Goal: Task Accomplishment & Management: Complete application form

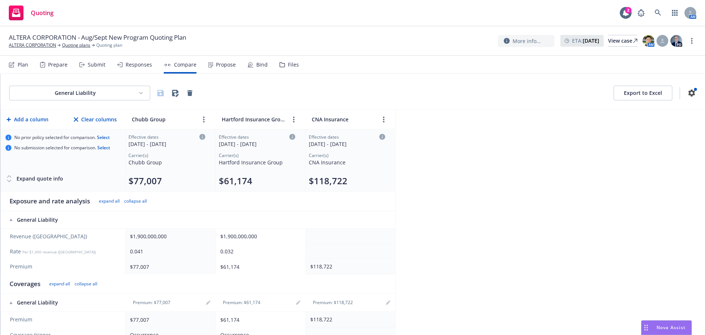
click at [27, 65] on div "Plan" at bounding box center [23, 65] width 11 height 6
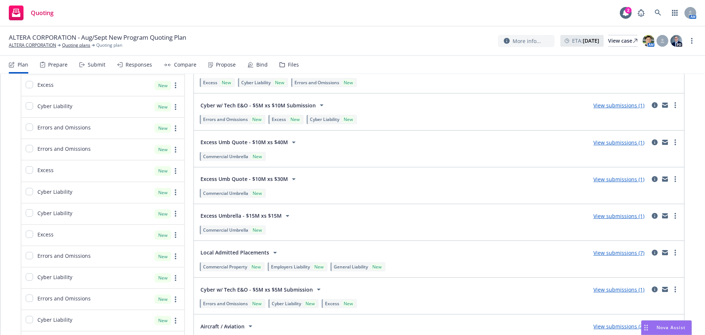
scroll to position [771, 0]
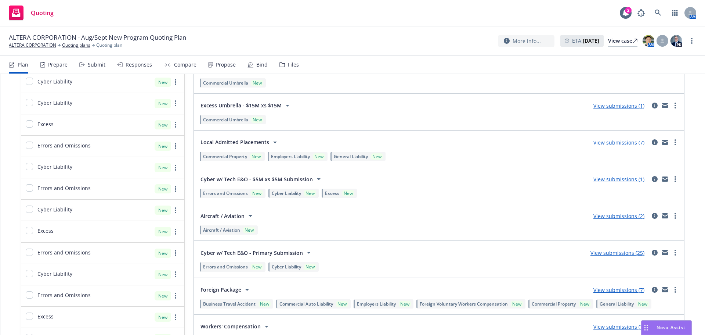
click at [612, 218] on link "View submissions (2)" at bounding box center [618, 215] width 51 height 7
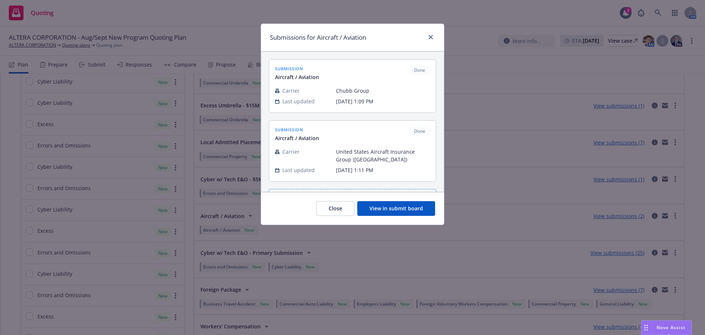
click at [408, 208] on button "View in submit board" at bounding box center [396, 208] width 78 height 15
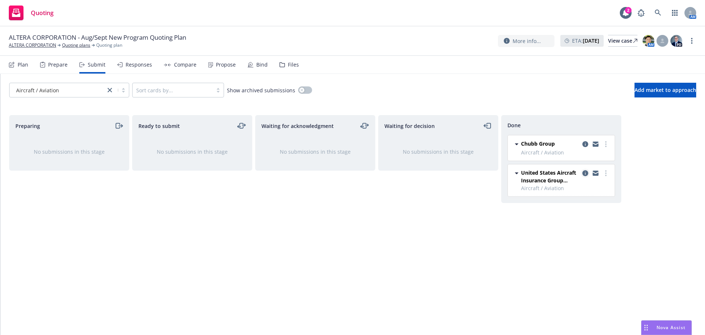
click at [587, 174] on icon "copy logging email" at bounding box center [585, 173] width 6 height 6
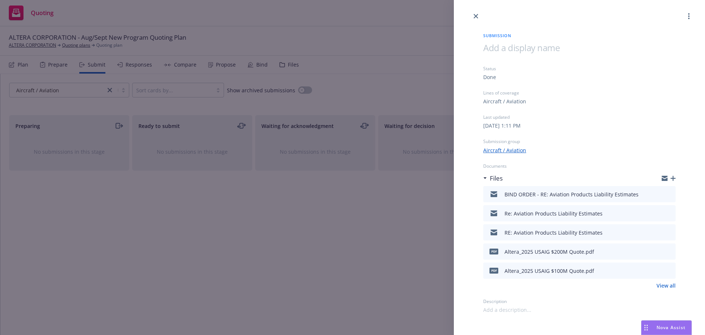
click at [669, 191] on icon "preview file" at bounding box center [668, 193] width 7 height 5
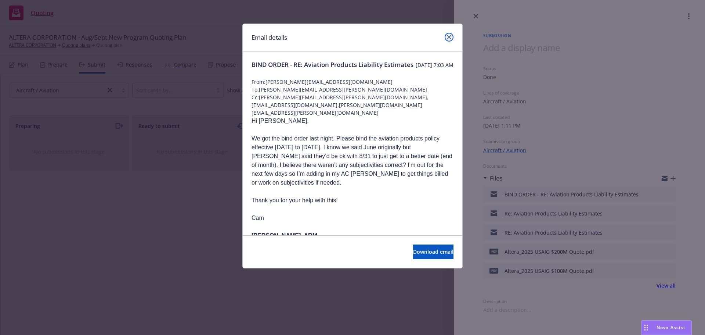
click at [451, 37] on icon "close" at bounding box center [449, 37] width 4 height 4
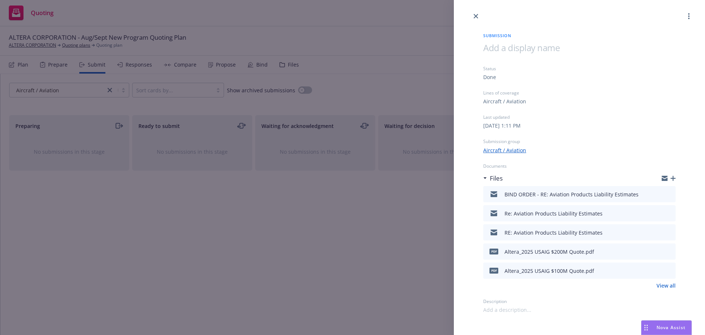
click at [218, 69] on div "Submission Status Done Lines of coverage Aircraft / Aviation Last updated [DATE…" at bounding box center [352, 167] width 705 height 335
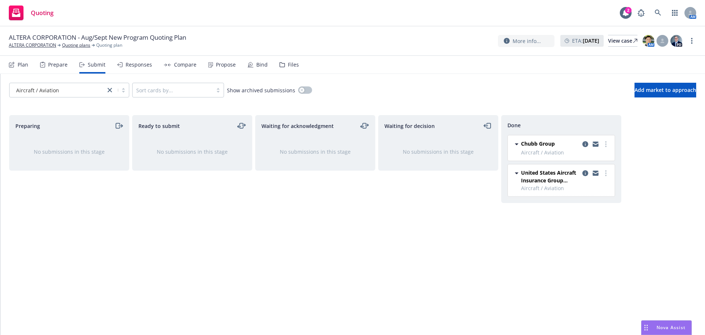
click at [192, 66] on div "Compare" at bounding box center [185, 65] width 22 height 6
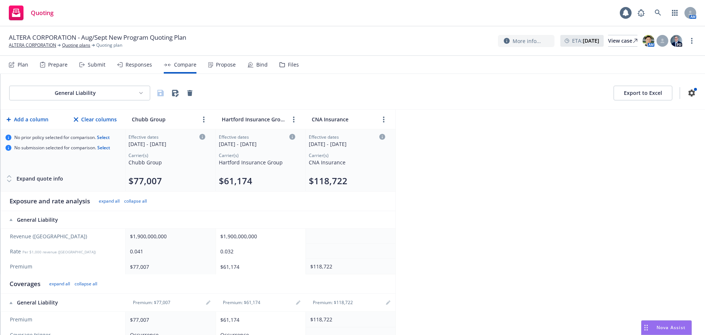
click at [212, 63] on div "Propose" at bounding box center [222, 65] width 28 height 18
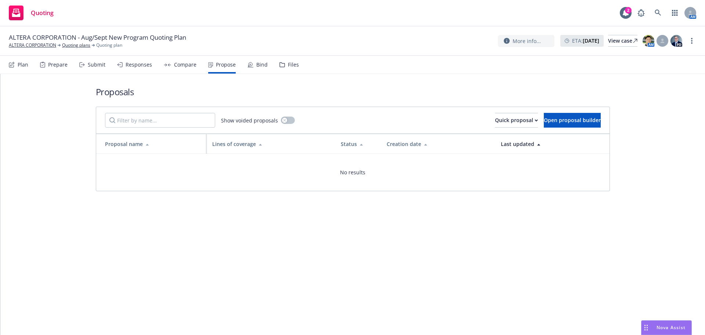
click at [503, 128] on div "Show voided proposals Quick proposal Open proposal builder" at bounding box center [352, 120] width 513 height 26
click at [505, 121] on button "Quick proposal" at bounding box center [516, 120] width 43 height 15
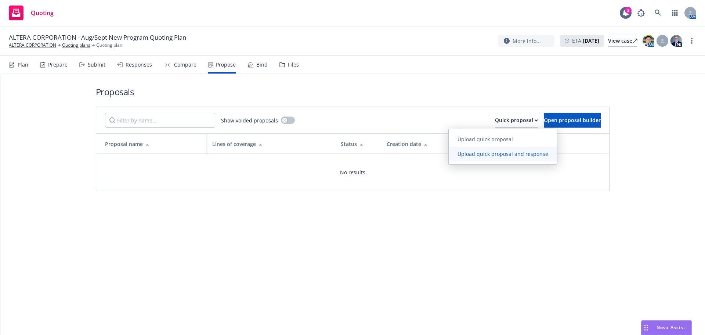
click at [499, 148] on link "Upload quick proposal and response" at bounding box center [503, 154] width 108 height 15
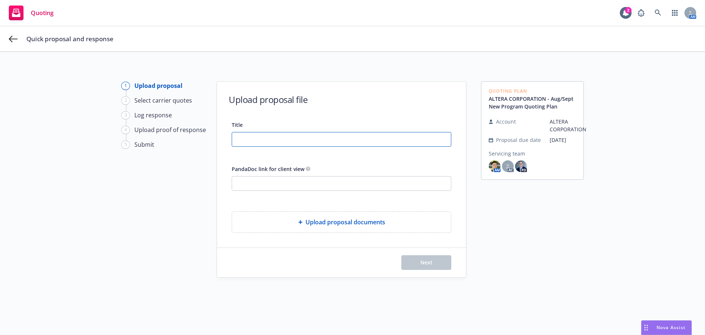
click at [298, 134] on input "Title" at bounding box center [341, 139] width 219 height 14
type input "-"
type input "2025-26 Aviation - Proposal"
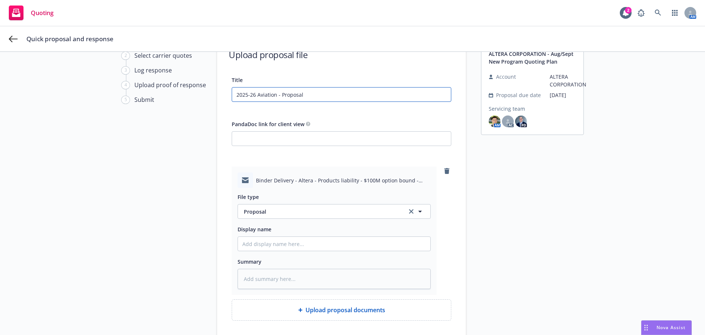
scroll to position [105, 0]
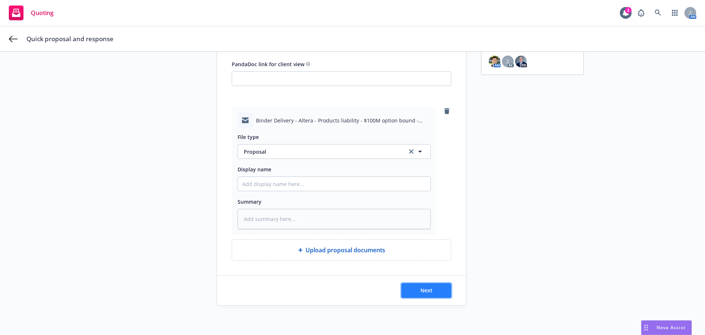
click at [427, 294] on button "Next" at bounding box center [426, 290] width 50 height 15
type textarea "x"
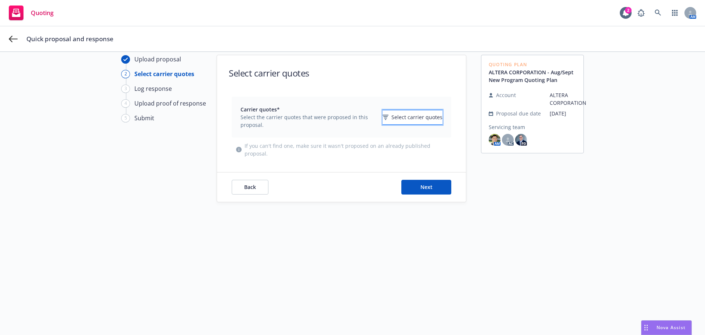
click at [417, 115] on span "Select carrier quotes" at bounding box center [416, 117] width 51 height 8
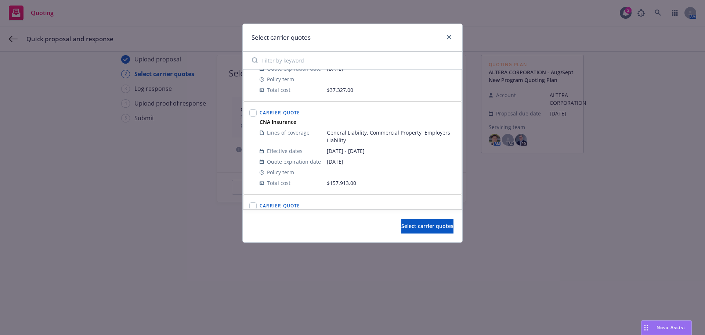
scroll to position [1689, 0]
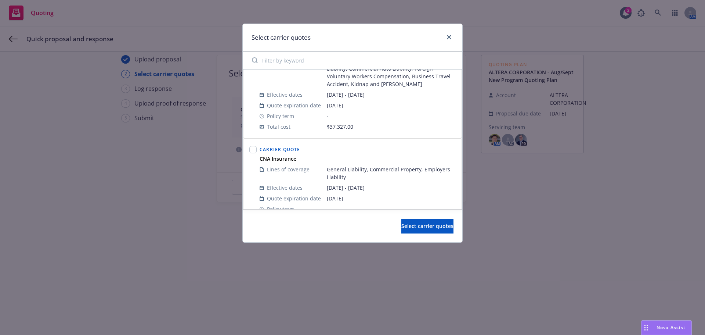
click at [354, 63] on input "Filter by keyword" at bounding box center [353, 60] width 210 height 15
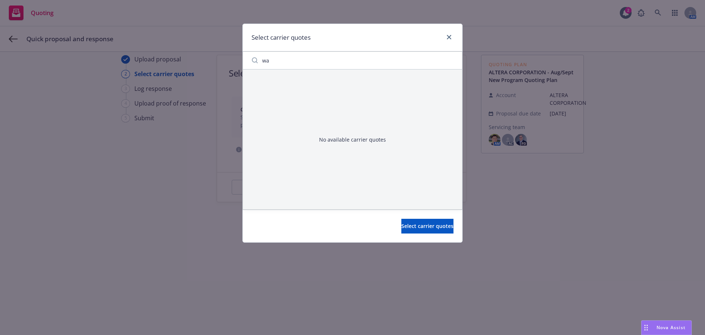
type input "w"
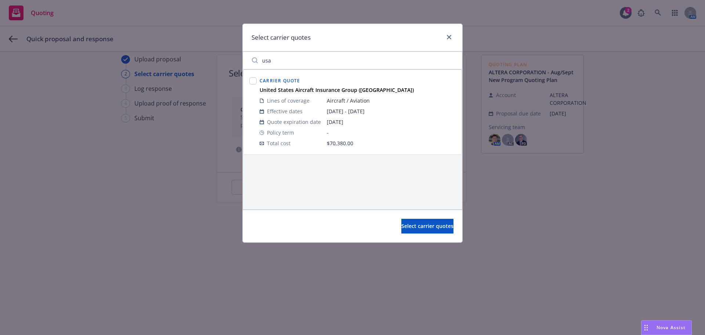
type input "usa"
click at [256, 82] on input "checkbox" at bounding box center [252, 80] width 7 height 7
checkbox input "true"
click at [422, 225] on span "Select carrier quotes" at bounding box center [427, 225] width 52 height 7
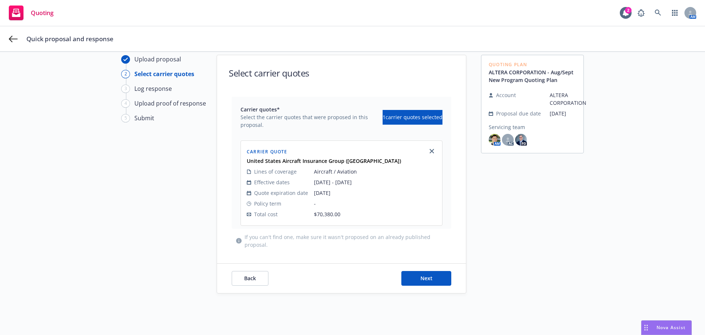
click at [358, 181] on span "[DATE] - [DATE]" at bounding box center [375, 182] width 122 height 8
click at [422, 281] on button "Next" at bounding box center [426, 278] width 50 height 15
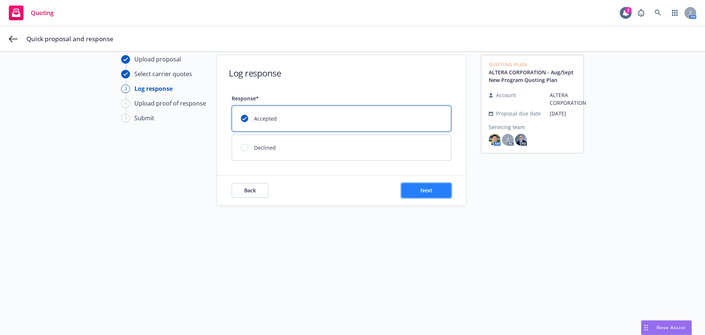
click at [427, 183] on button "Next" at bounding box center [426, 190] width 50 height 15
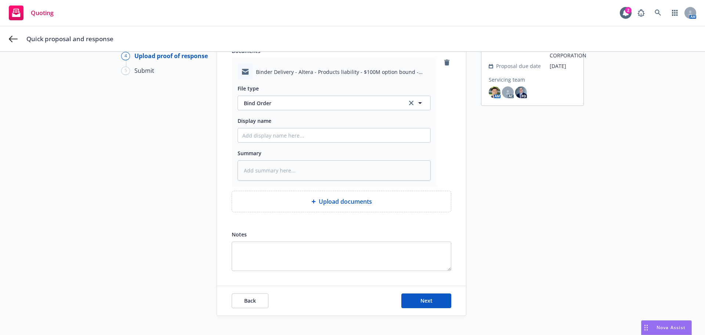
scroll to position [84, 0]
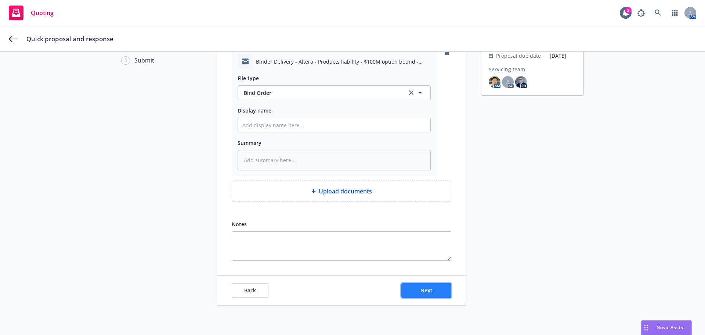
click at [433, 285] on button "Next" at bounding box center [426, 290] width 50 height 15
type textarea "x"
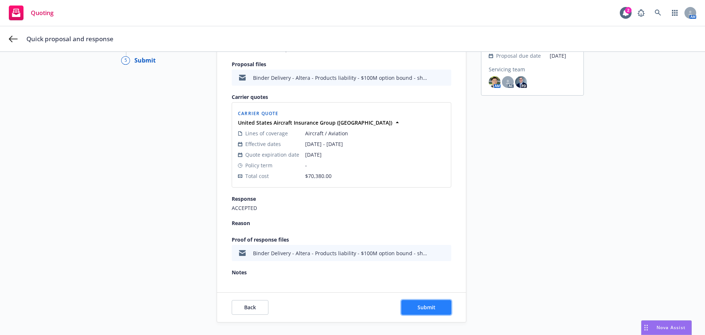
click at [429, 301] on button "Submit" at bounding box center [426, 307] width 50 height 15
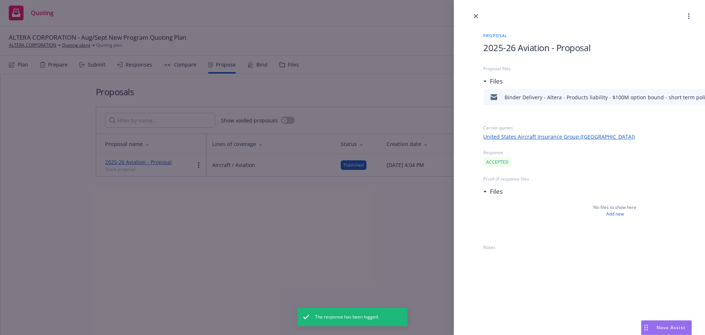
drag, startPoint x: 474, startPoint y: 15, endPoint x: 454, endPoint y: 23, distance: 21.3
click at [474, 15] on icon "close" at bounding box center [476, 16] width 4 height 4
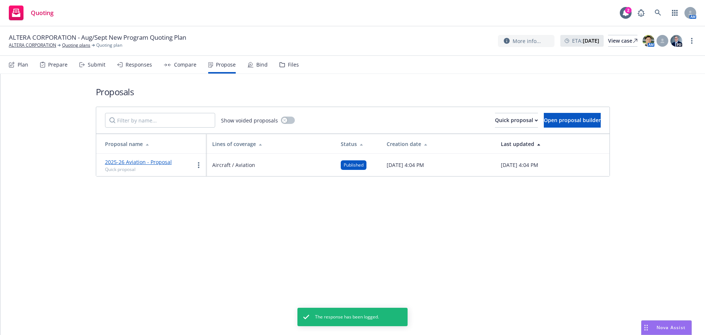
click at [256, 60] on div "Bind" at bounding box center [258, 65] width 20 height 18
